Goal: Book appointment/travel/reservation

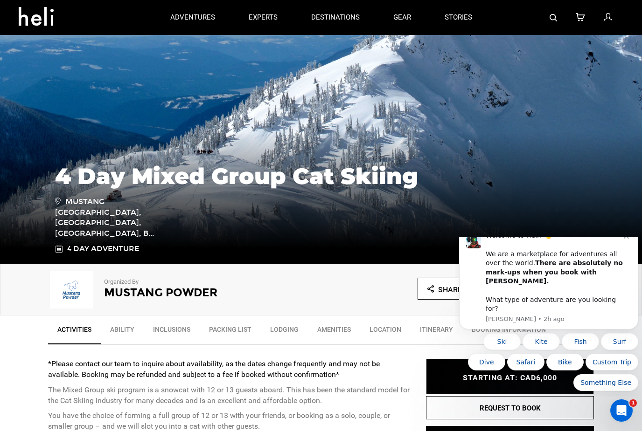
click at [619, 262] on div "Welcome to Heli! 👋 We are a marketplace for adventures all over the world. Ther…" at bounding box center [555, 272] width 138 height 82
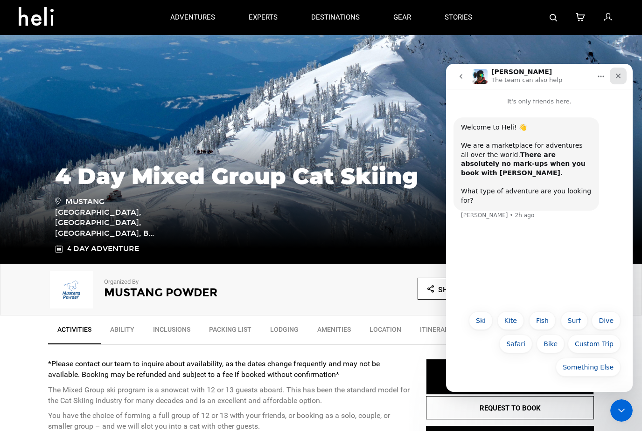
click at [625, 70] on div "Close" at bounding box center [618, 76] width 17 height 17
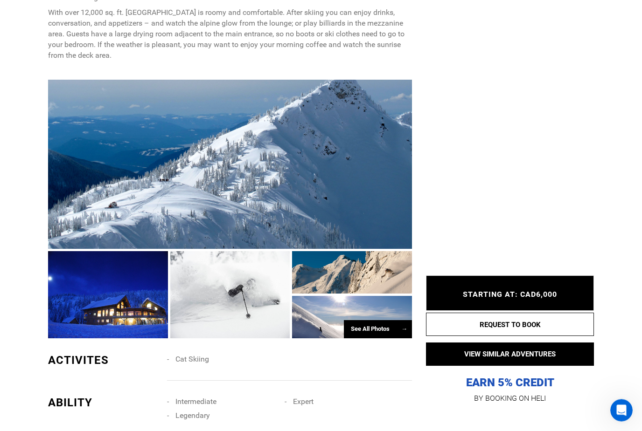
scroll to position [527, 0]
click at [390, 339] on div "See All Photos →" at bounding box center [378, 329] width 68 height 18
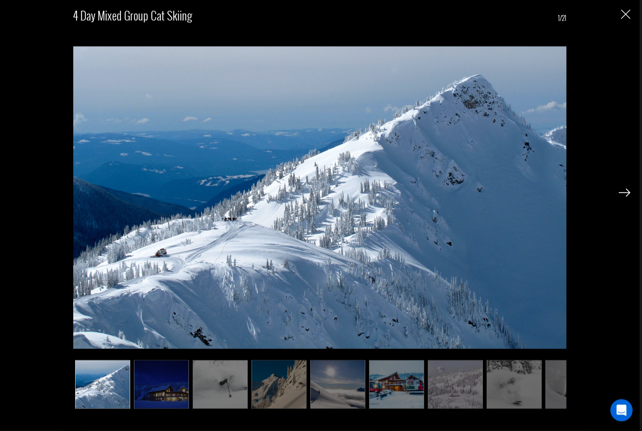
scroll to position [802, 0]
click at [177, 409] on img at bounding box center [161, 385] width 55 height 49
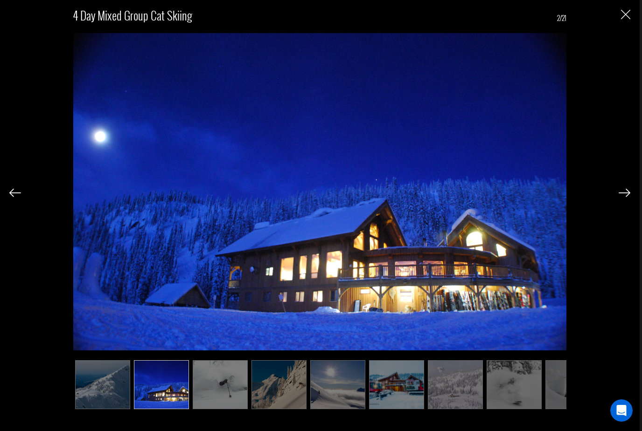
click at [394, 409] on img at bounding box center [396, 385] width 55 height 49
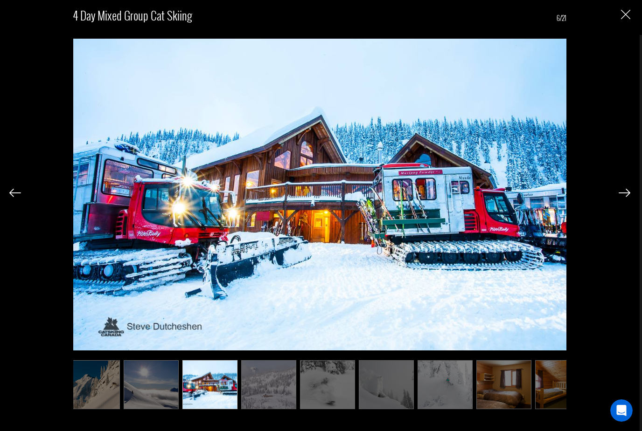
scroll to position [790, 0]
click at [498, 409] on img at bounding box center [503, 385] width 55 height 49
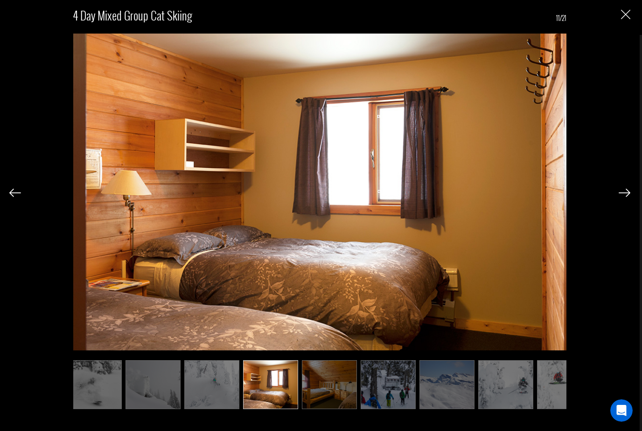
scroll to position [0, 420]
click at [338, 409] on img at bounding box center [329, 385] width 55 height 49
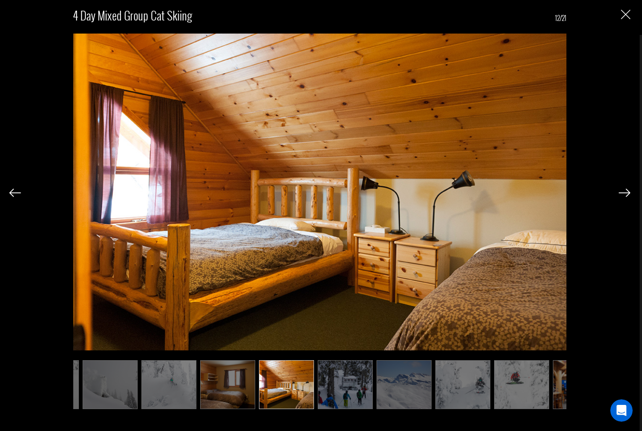
scroll to position [0, 466]
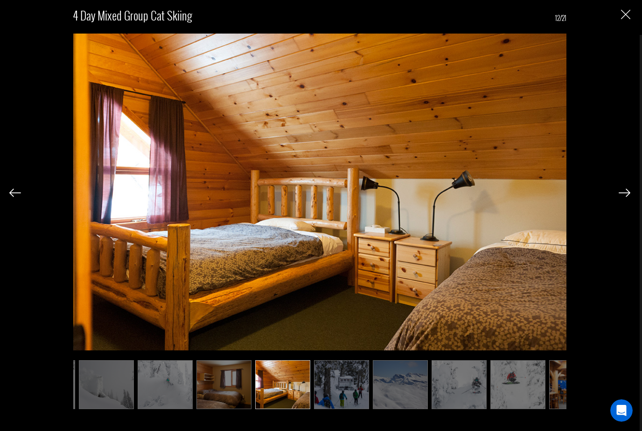
click at [231, 409] on img at bounding box center [223, 385] width 55 height 49
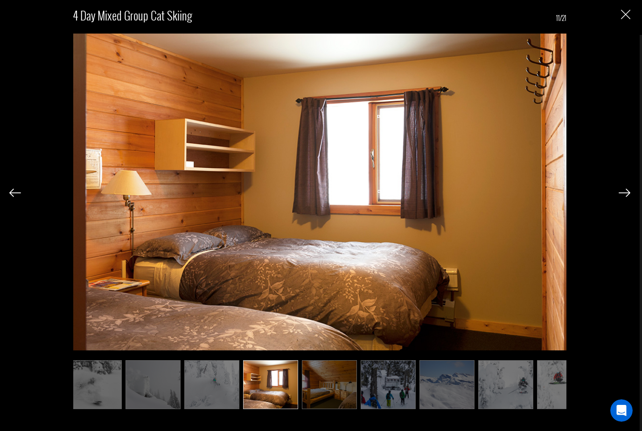
click at [391, 409] on img at bounding box center [388, 385] width 55 height 49
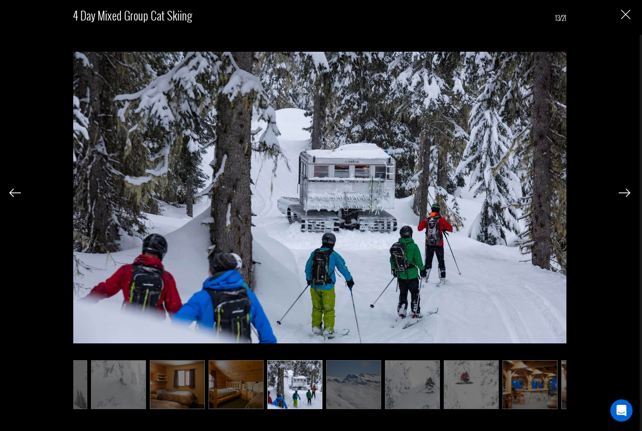
scroll to position [780, 0]
click at [480, 402] on img at bounding box center [471, 385] width 55 height 49
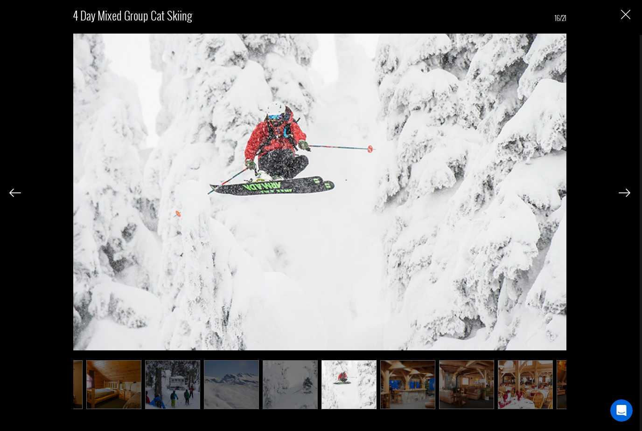
click at [411, 409] on img at bounding box center [407, 385] width 55 height 49
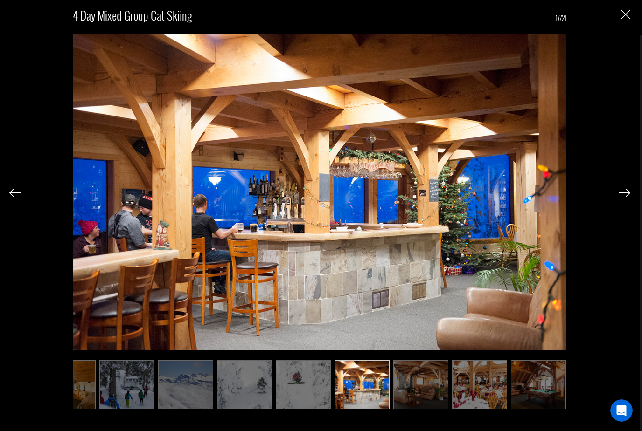
scroll to position [0, 682]
click at [462, 409] on img at bounding box center [478, 385] width 55 height 49
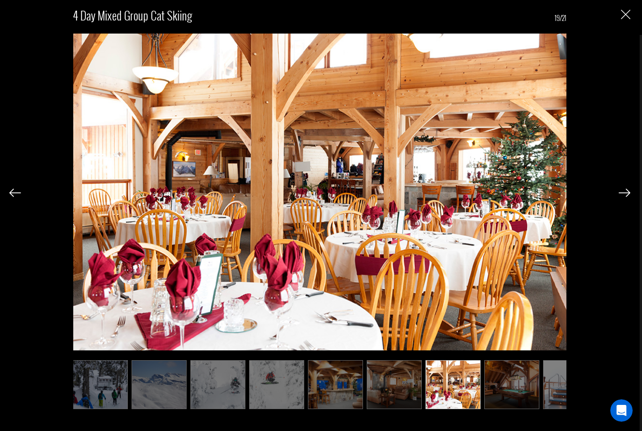
scroll to position [0, 741]
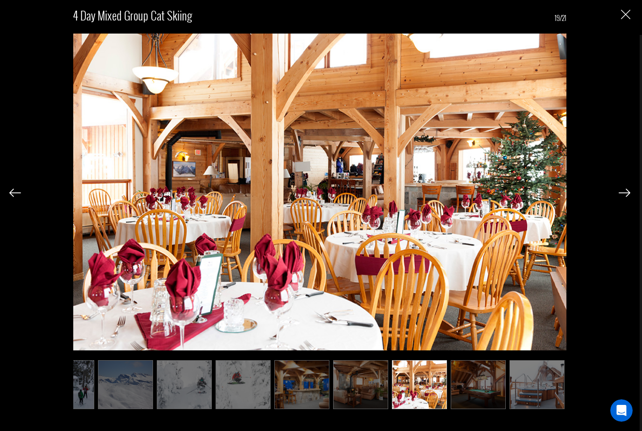
click at [471, 409] on img at bounding box center [478, 385] width 55 height 49
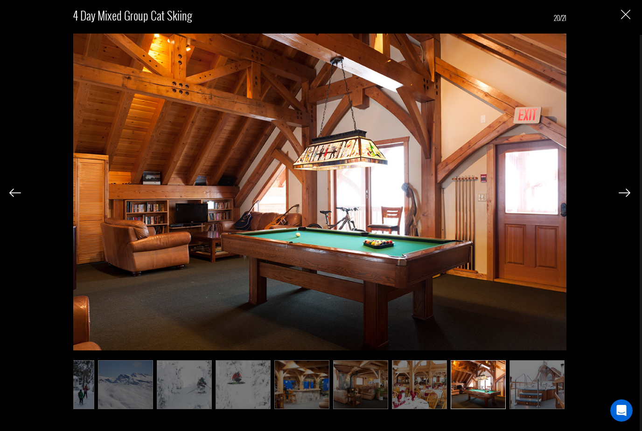
click at [485, 409] on img at bounding box center [478, 385] width 55 height 49
click at [506, 409] on img at bounding box center [478, 385] width 55 height 49
click at [483, 409] on img at bounding box center [478, 385] width 55 height 49
click at [529, 409] on img at bounding box center [536, 385] width 55 height 49
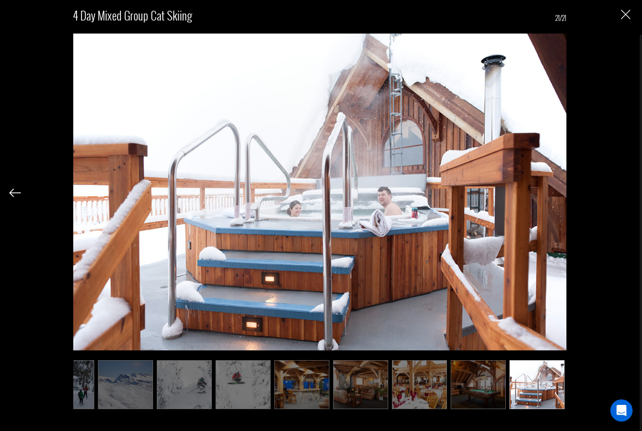
click at [547, 409] on img at bounding box center [536, 385] width 55 height 49
click at [18, 197] on div at bounding box center [15, 192] width 12 height 16
click at [16, 197] on img at bounding box center [15, 193] width 12 height 8
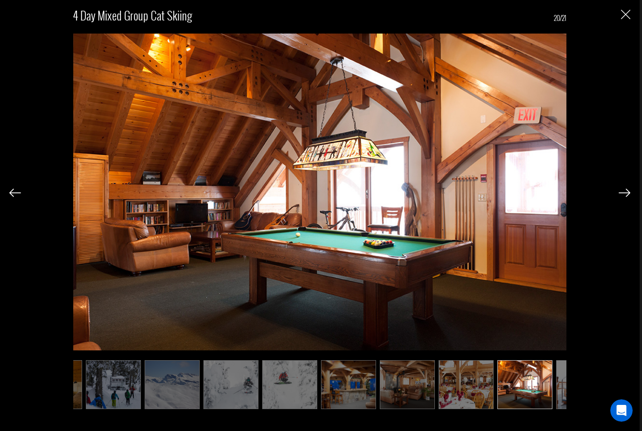
click at [627, 19] on img "Close" at bounding box center [625, 14] width 9 height 9
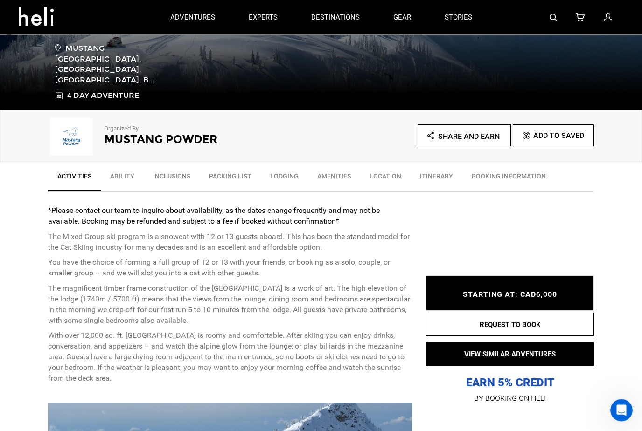
scroll to position [198, 0]
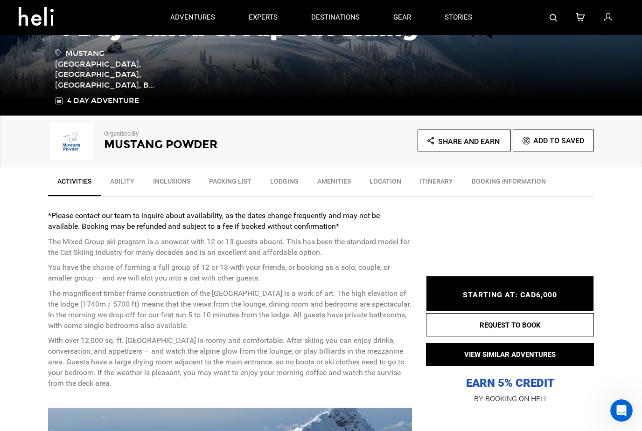
click at [235, 181] on link "Packing List" at bounding box center [230, 183] width 61 height 23
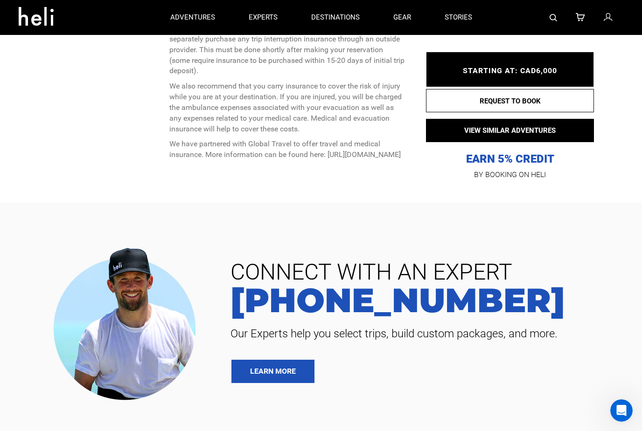
scroll to position [4265, 0]
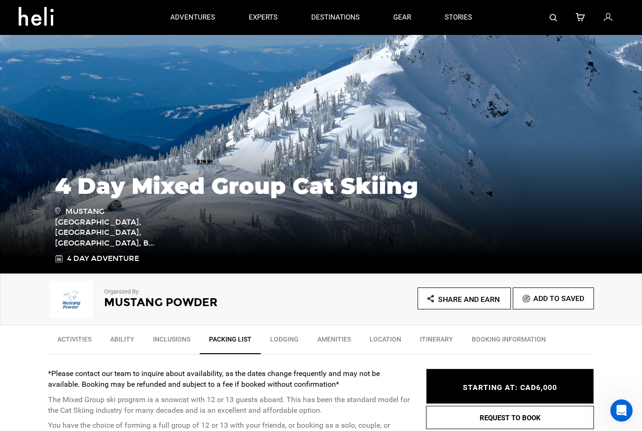
click at [392, 339] on link "Location" at bounding box center [385, 341] width 50 height 23
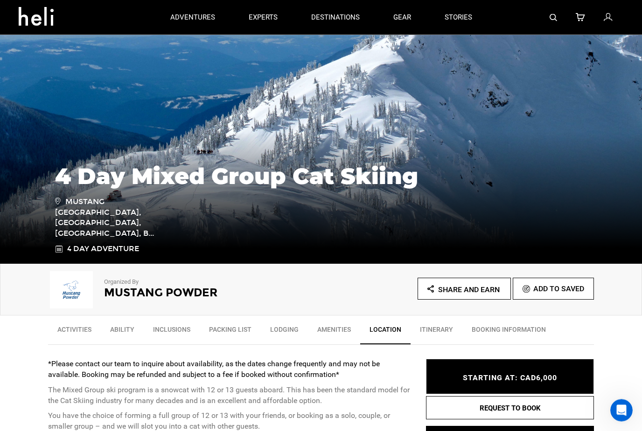
scroll to position [0, 0]
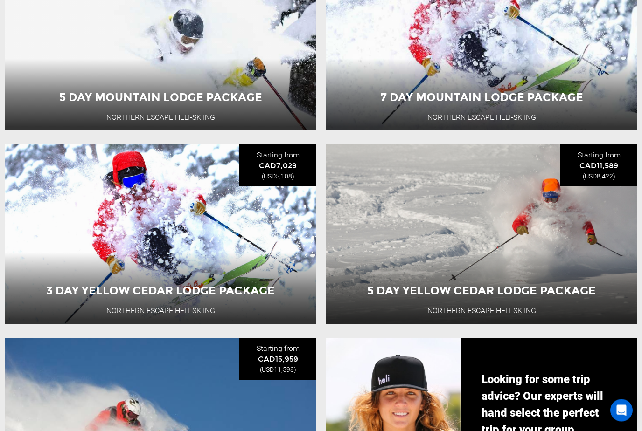
scroll to position [421, 0]
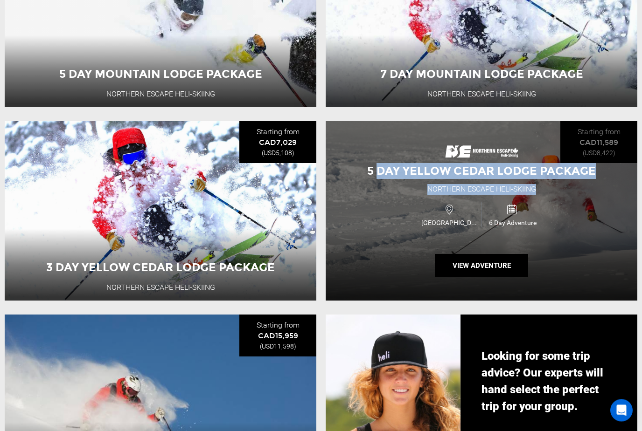
click at [403, 245] on div "5 Day Yellow Cedar Lodge Package Northern Escape Heli-Skiing [GEOGRAPHIC_DATA] …" at bounding box center [482, 212] width 312 height 180
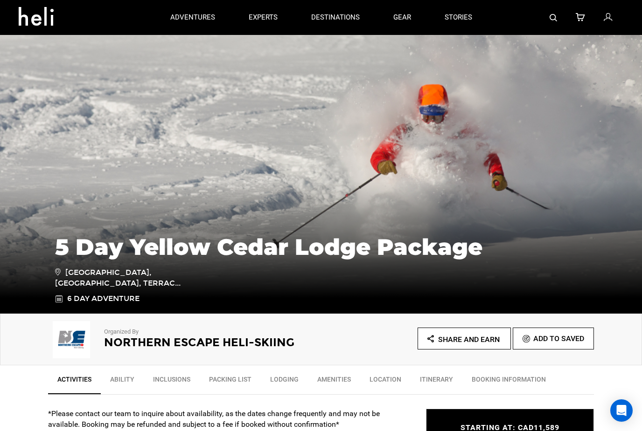
type input "Cat Skiing"
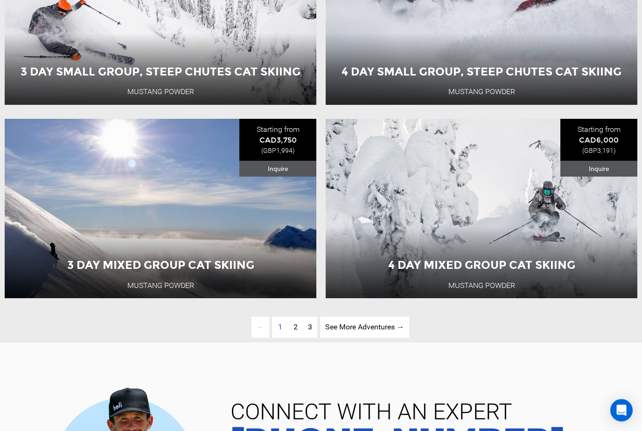
scroll to position [1974, 0]
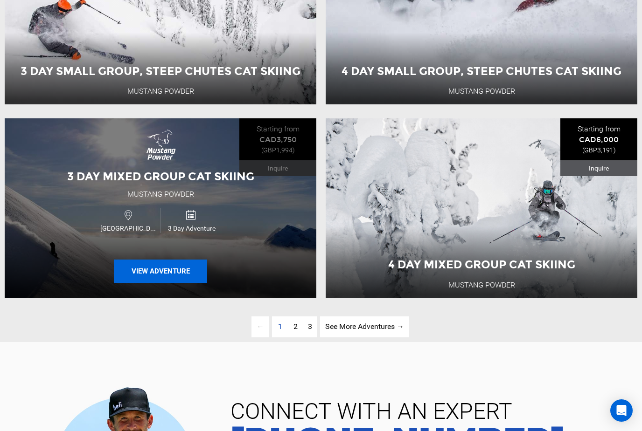
click at [181, 265] on button "View Adventure" at bounding box center [160, 271] width 93 height 23
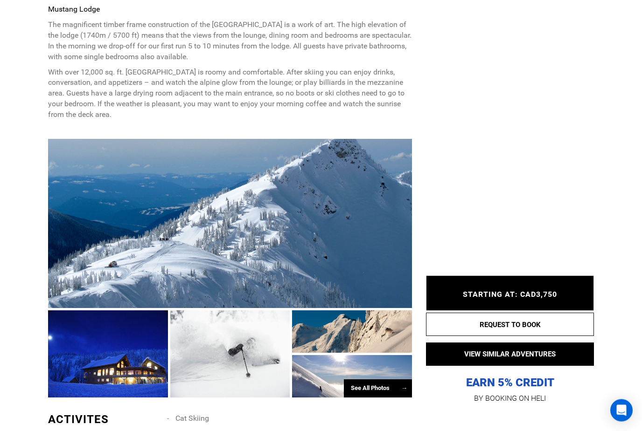
scroll to position [457, 0]
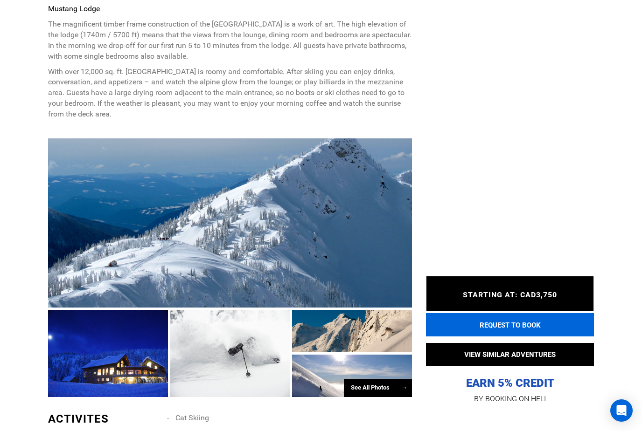
click at [529, 337] on button "REQUEST TO BOOK" at bounding box center [510, 324] width 168 height 23
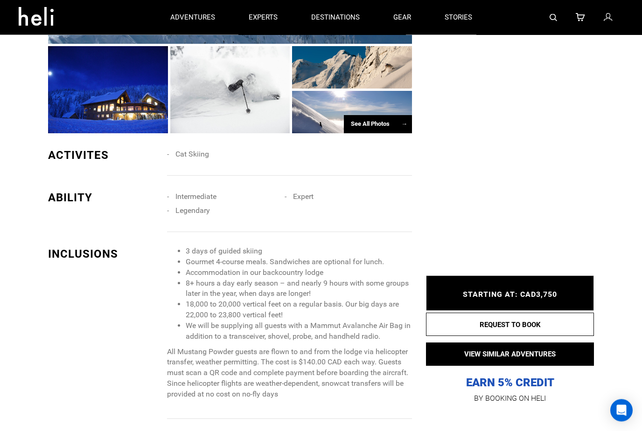
scroll to position [661, 0]
